Goal: Task Accomplishment & Management: Manage account settings

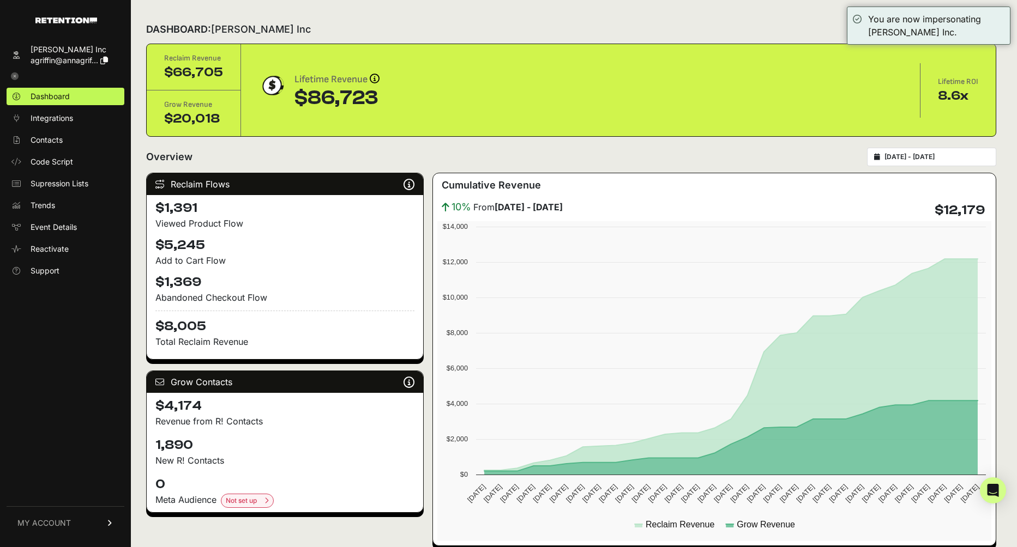
click at [923, 157] on input "[DATE] - [DATE]" at bounding box center [936, 157] width 105 height 9
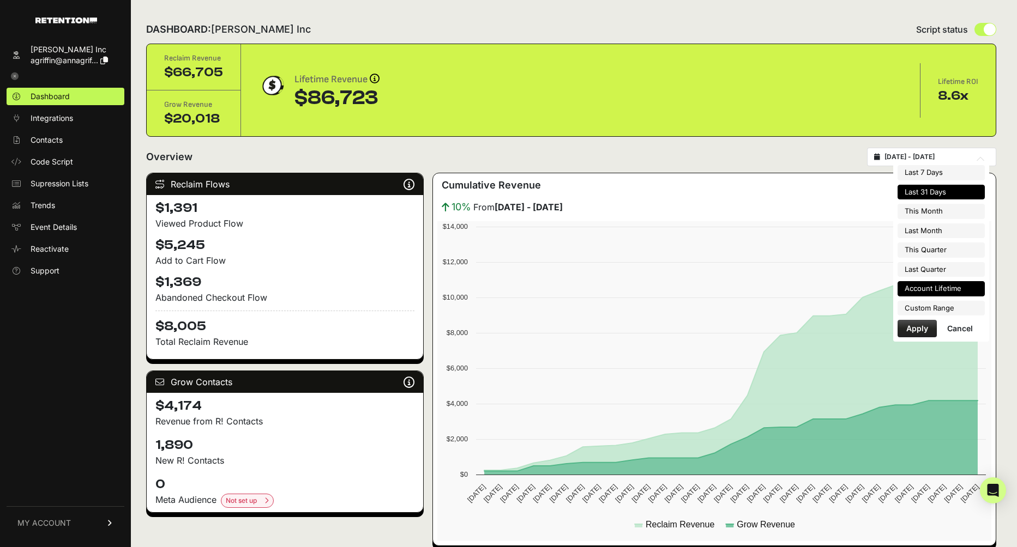
click at [947, 287] on li "Account Lifetime" at bounding box center [940, 288] width 87 height 15
type input "[DATE] - [DATE]"
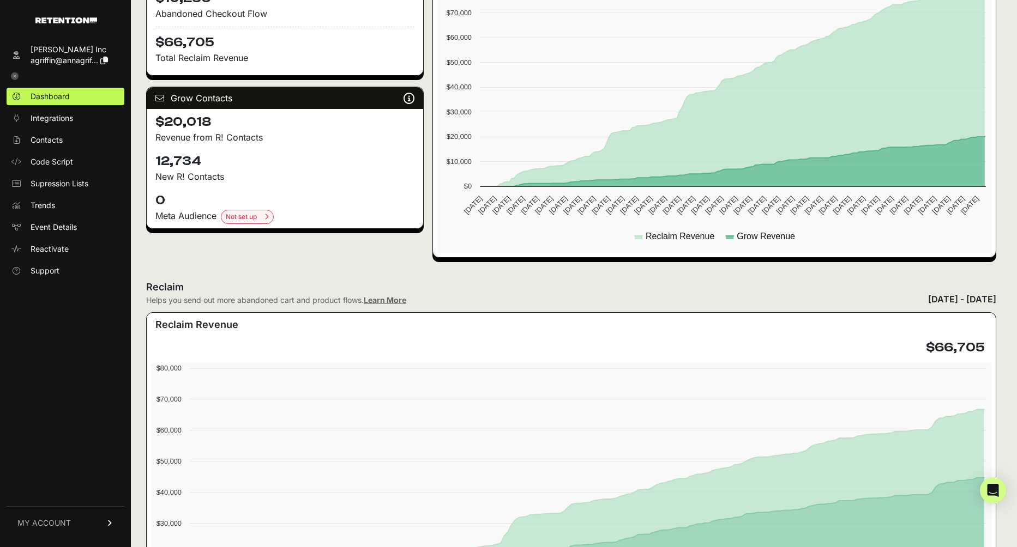
scroll to position [266, 0]
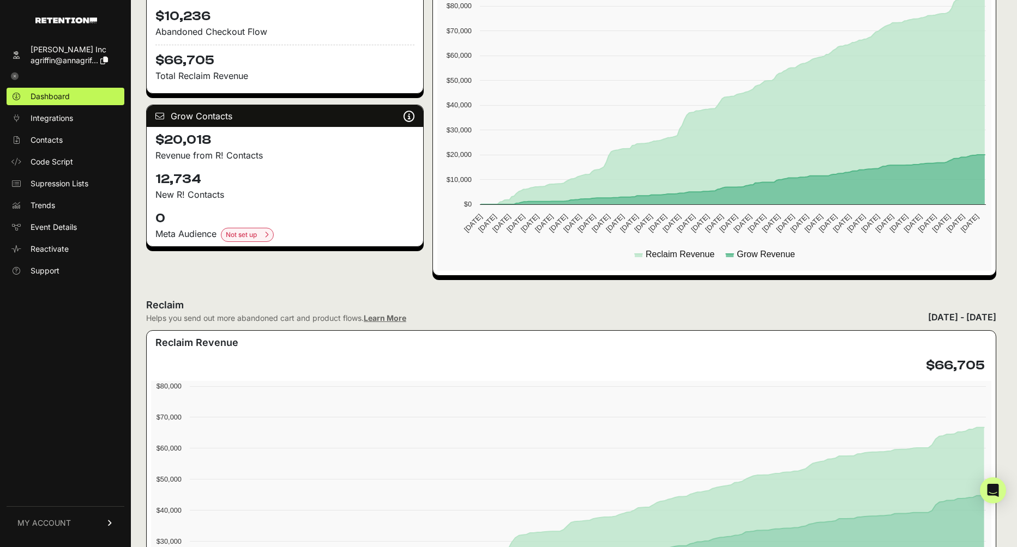
click at [69, 534] on link "MY ACCOUNT" at bounding box center [66, 522] width 118 height 33
click at [69, 529] on link "Sign Out" at bounding box center [66, 530] width 118 height 17
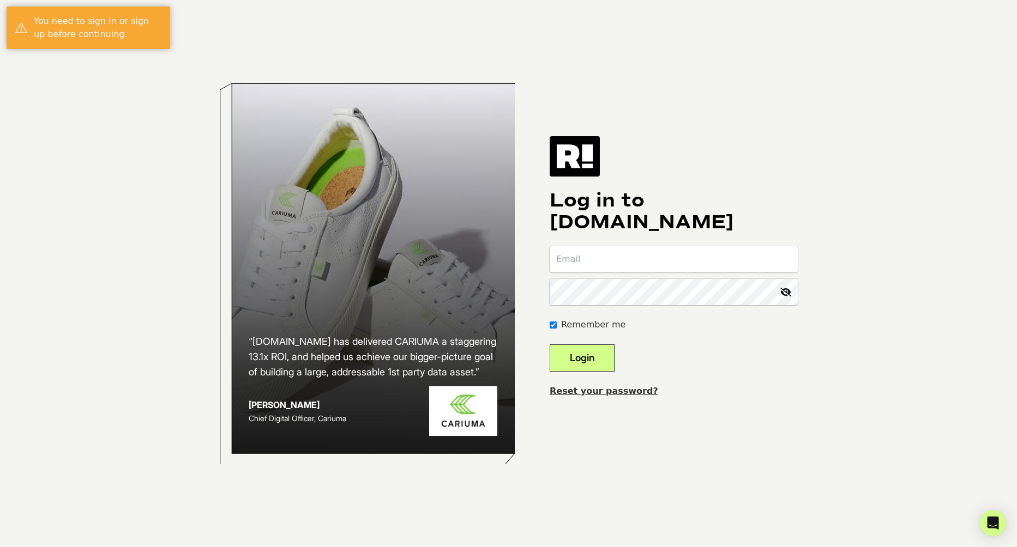
type input "[EMAIL_ADDRESS][DOMAIN_NAME]"
click at [587, 363] on button "Login" at bounding box center [581, 358] width 65 height 27
